Goal: Transaction & Acquisition: Download file/media

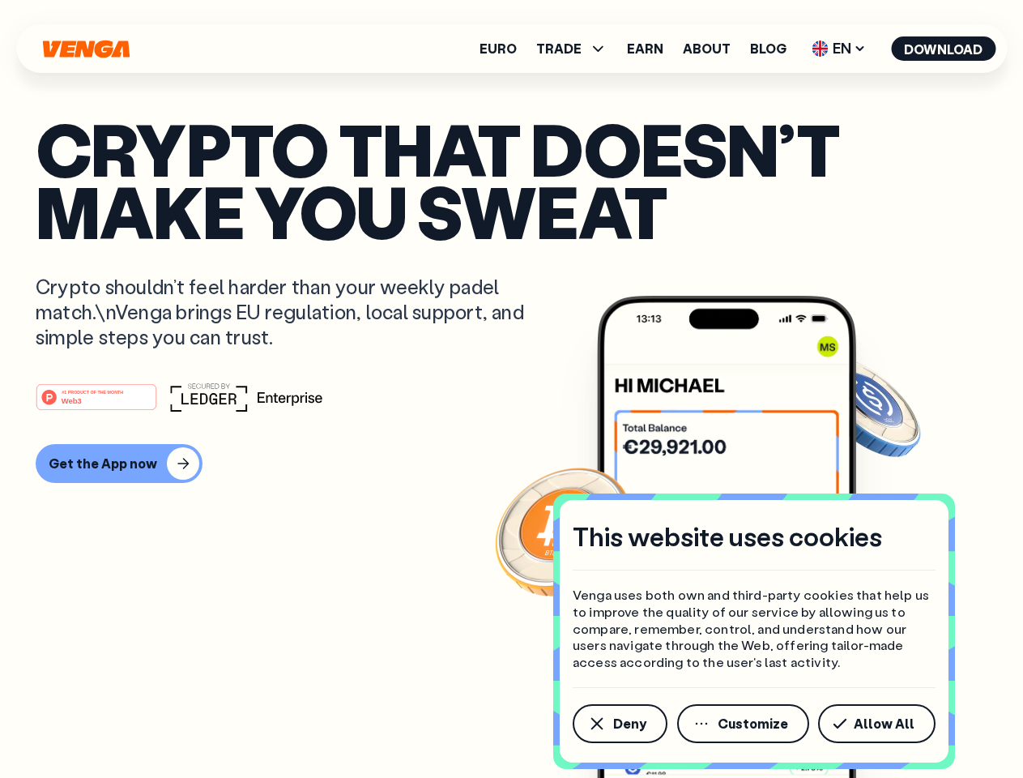
click at [511, 389] on div "#1 PRODUCT OF THE MONTH Web3" at bounding box center [512, 396] width 952 height 29
click at [619, 723] on span "Deny" at bounding box center [629, 723] width 33 height 13
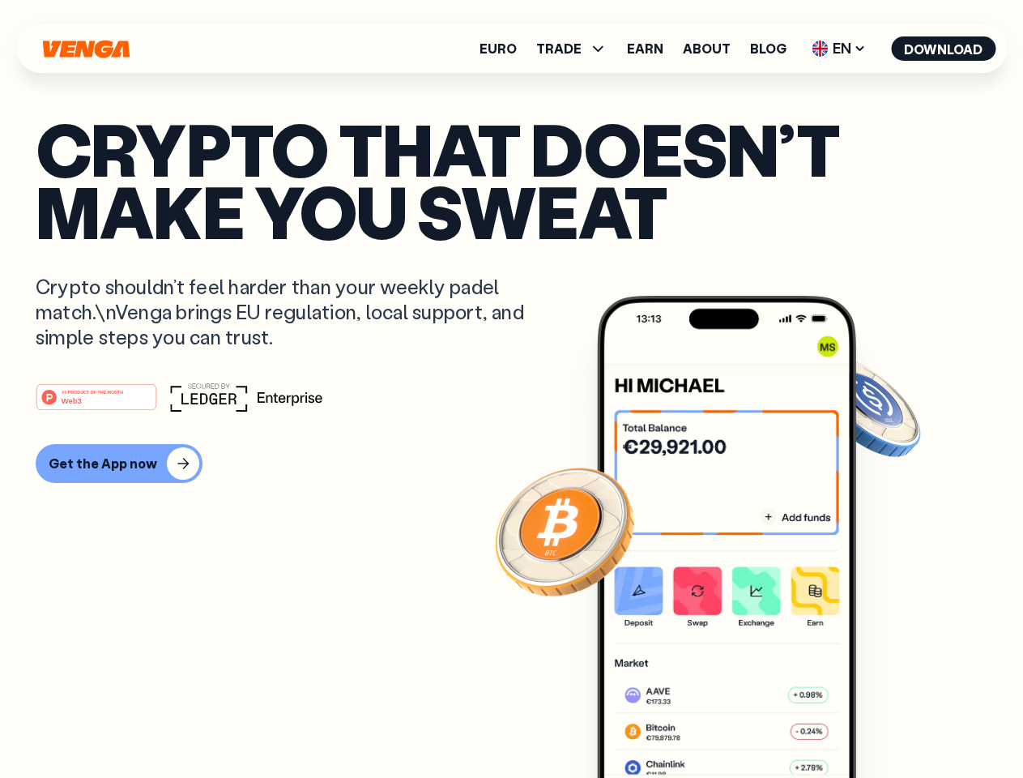
click at [745, 723] on img at bounding box center [726, 567] width 259 height 543
click at [880, 723] on article "Crypto that doesn’t make you sweat Crypto shouldn’t feel harder than your weekl…" at bounding box center [512, 421] width 952 height 608
click at [577, 49] on span "TRADE" at bounding box center [558, 48] width 45 height 13
click at [839, 49] on span "EN" at bounding box center [839, 49] width 66 height 26
click at [944, 49] on button "Download" at bounding box center [943, 48] width 105 height 24
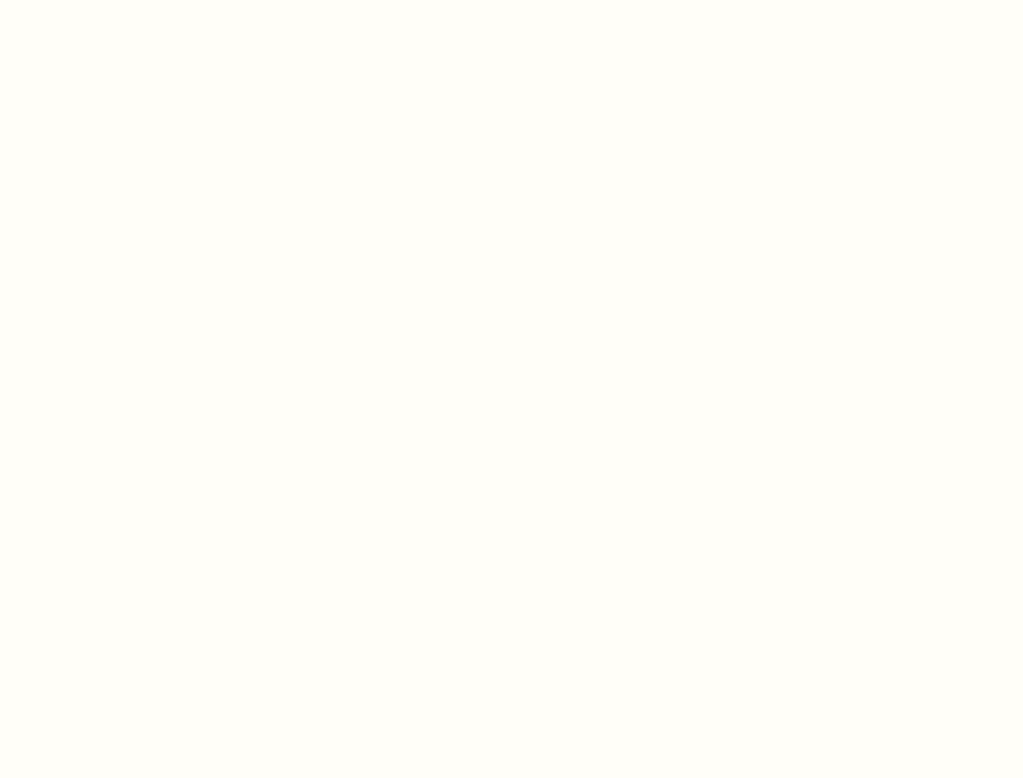
click at [117, 0] on html "This website uses cookies Venga uses both own and third-party cookies that help…" at bounding box center [511, 0] width 1023 height 0
click at [99, 0] on html "This website uses cookies Venga uses both own and third-party cookies that help…" at bounding box center [511, 0] width 1023 height 0
